Goal: Information Seeking & Learning: Learn about a topic

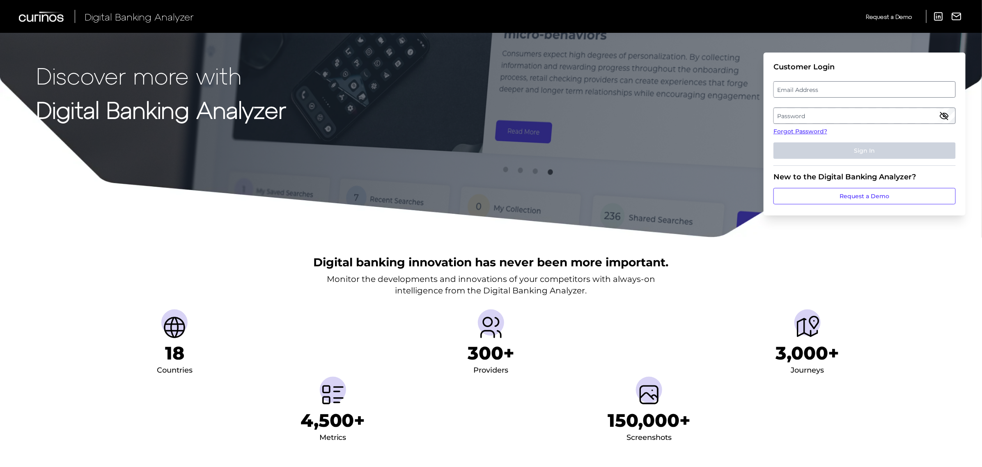
click at [800, 93] on label "Email Address" at bounding box center [864, 89] width 181 height 15
click at [800, 93] on input "email" at bounding box center [864, 89] width 182 height 16
type input "[PERSON_NAME][EMAIL_ADDRESS][PERSON_NAME][DOMAIN_NAME]"
click at [799, 116] on label "Password" at bounding box center [864, 115] width 181 height 15
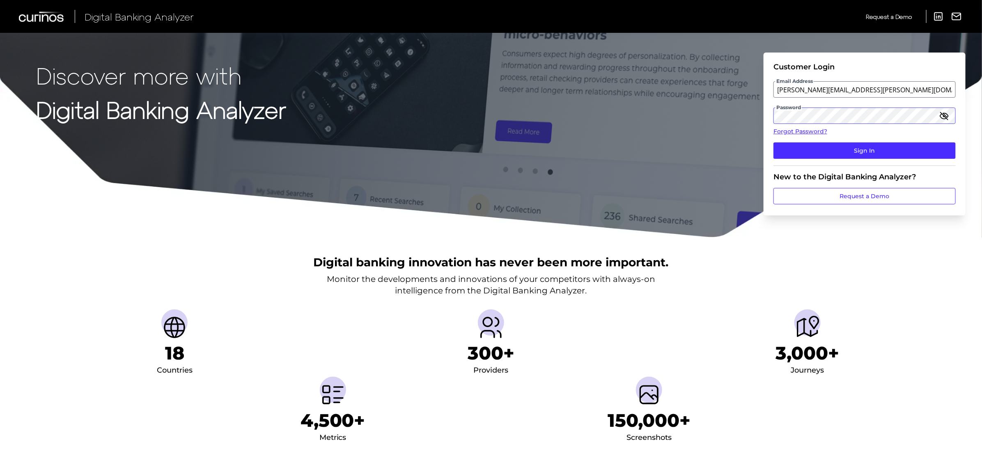
click at [773, 142] on button "Sign In" at bounding box center [864, 150] width 182 height 16
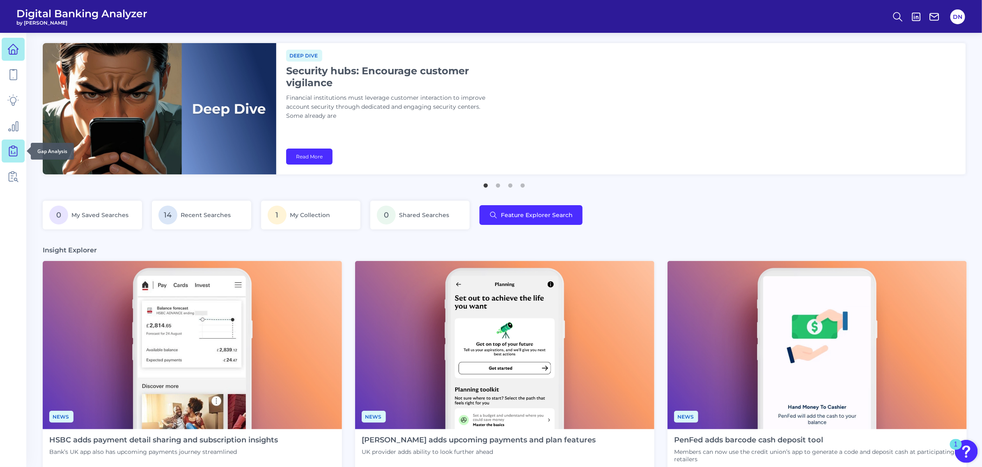
click at [13, 153] on icon at bounding box center [12, 150] width 11 height 11
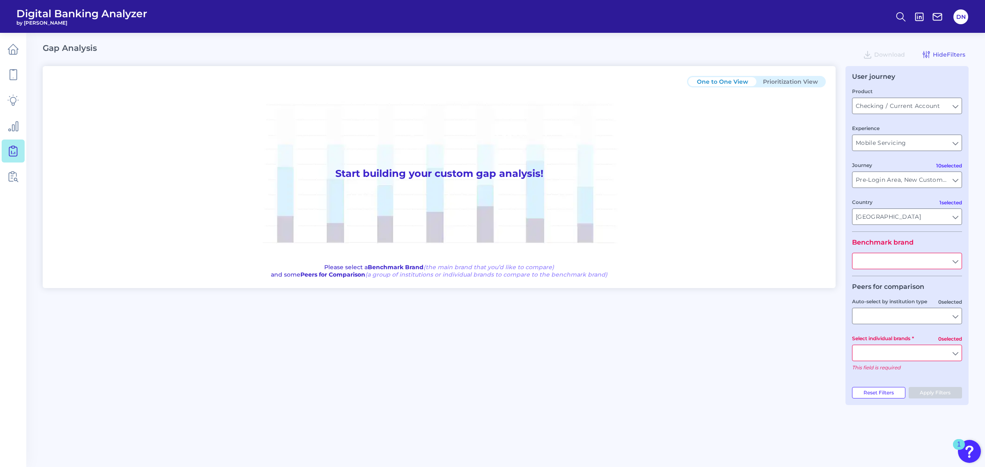
type input "All Countries"
type input "All Journeys"
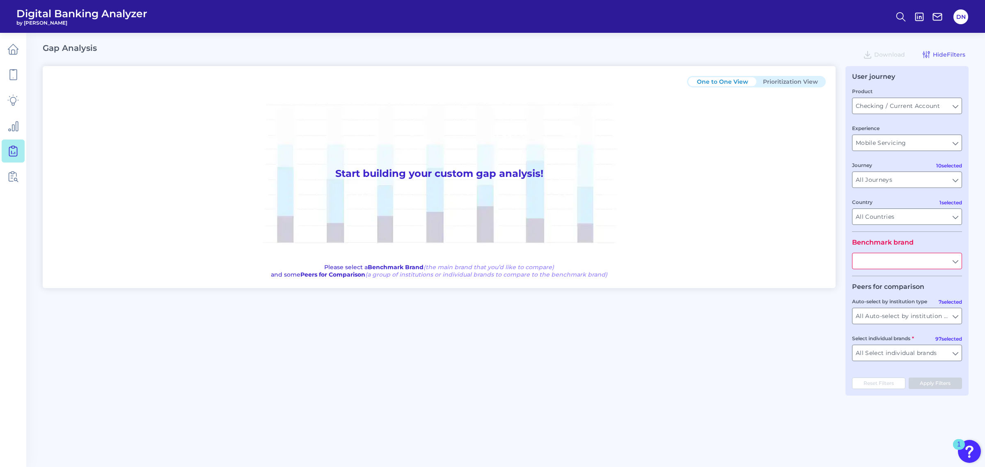
click at [922, 263] on input "text" at bounding box center [907, 261] width 109 height 16
click at [880, 282] on button "BM O" at bounding box center [907, 279] width 108 height 19
type input "BMO"
click at [783, 81] on button "Prioritization View" at bounding box center [791, 81] width 68 height 9
type input "All Select individual brands"
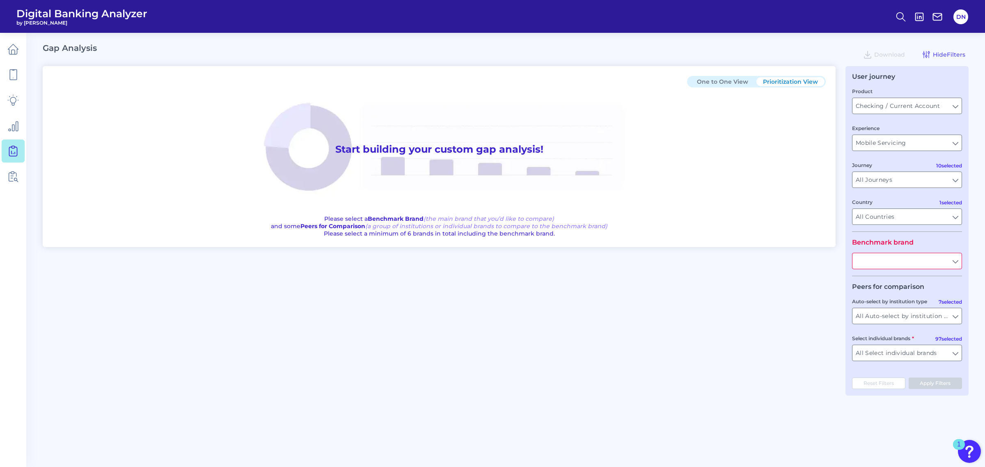
click at [891, 256] on input "text" at bounding box center [907, 261] width 109 height 16
click at [870, 280] on span "BM O" at bounding box center [867, 279] width 15 height 7
type input "BMO"
click at [935, 386] on button "Apply Filters" at bounding box center [936, 383] width 54 height 11
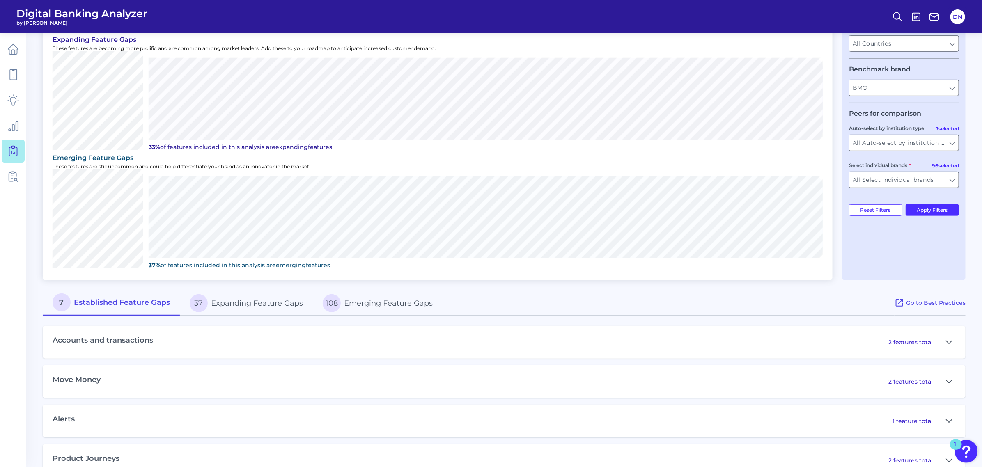
scroll to position [192, 0]
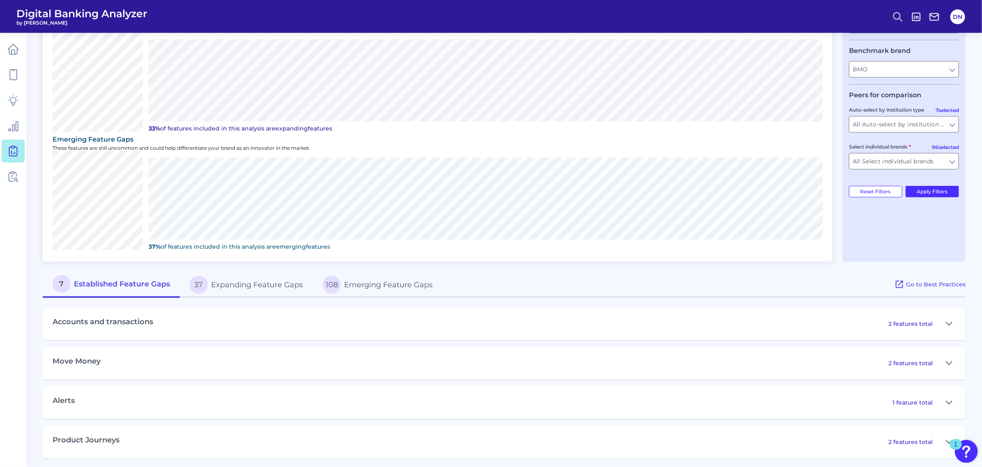
click at [282, 286] on button "37 Expanding Feature Gaps" at bounding box center [246, 285] width 133 height 26
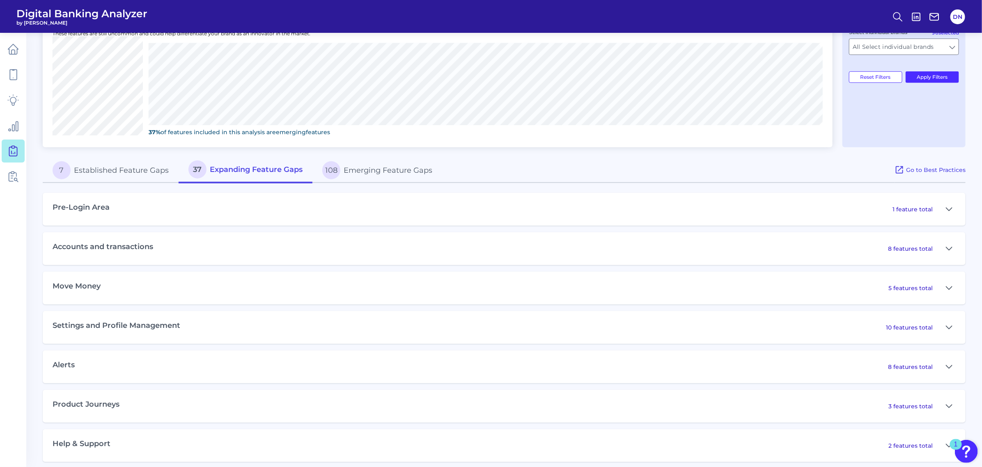
scroll to position [310, 0]
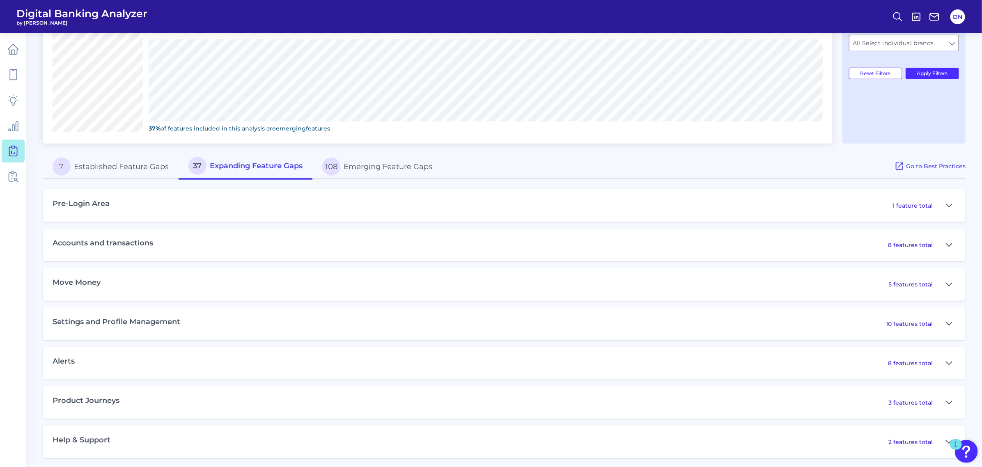
click at [926, 438] on p "2 features total" at bounding box center [910, 441] width 44 height 7
click at [947, 441] on icon at bounding box center [949, 442] width 6 height 3
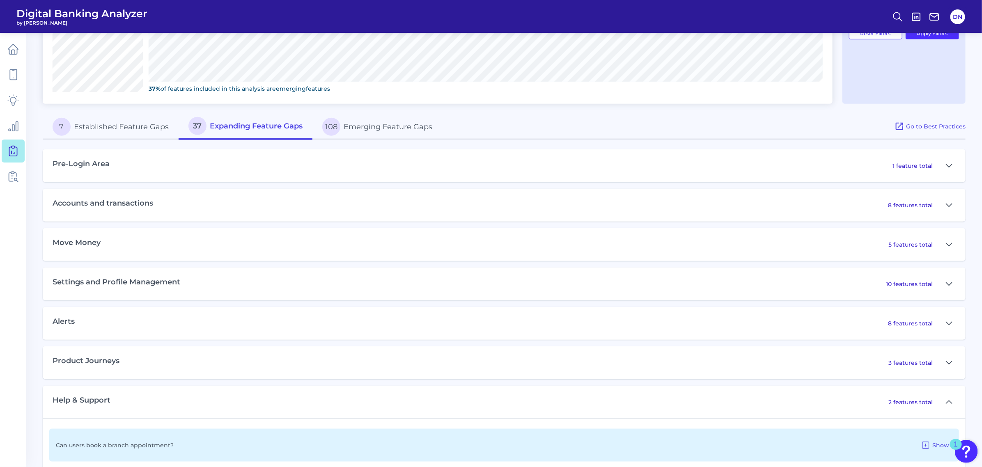
scroll to position [402, 0]
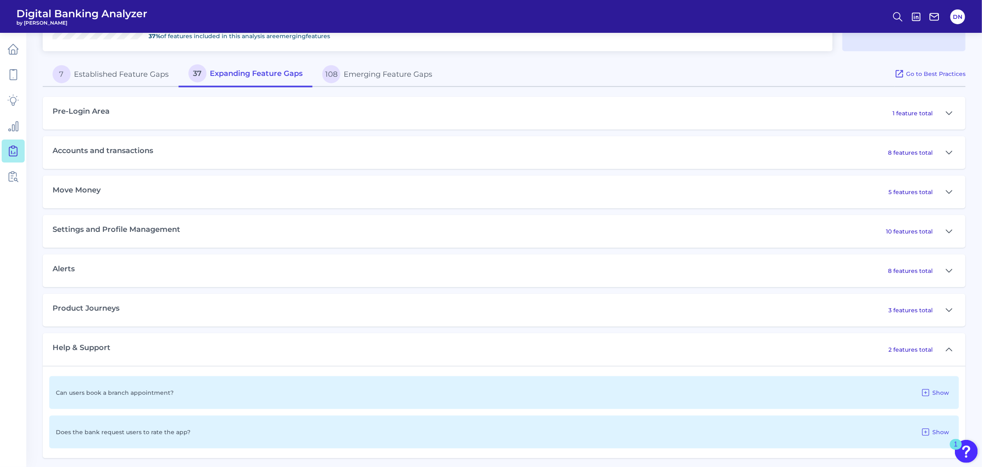
click at [380, 67] on button "108 Emerging Feature Gaps" at bounding box center [377, 74] width 130 height 26
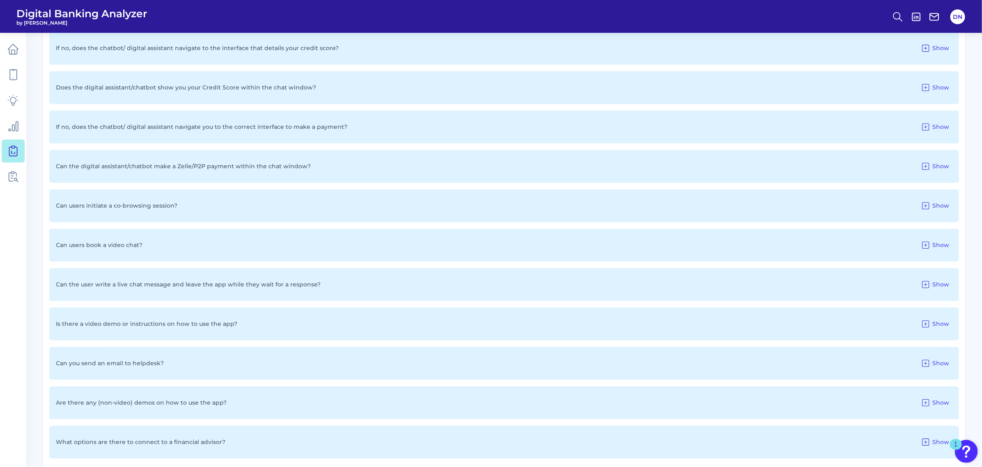
scroll to position [993, 0]
